Goal: Communication & Community: Answer question/provide support

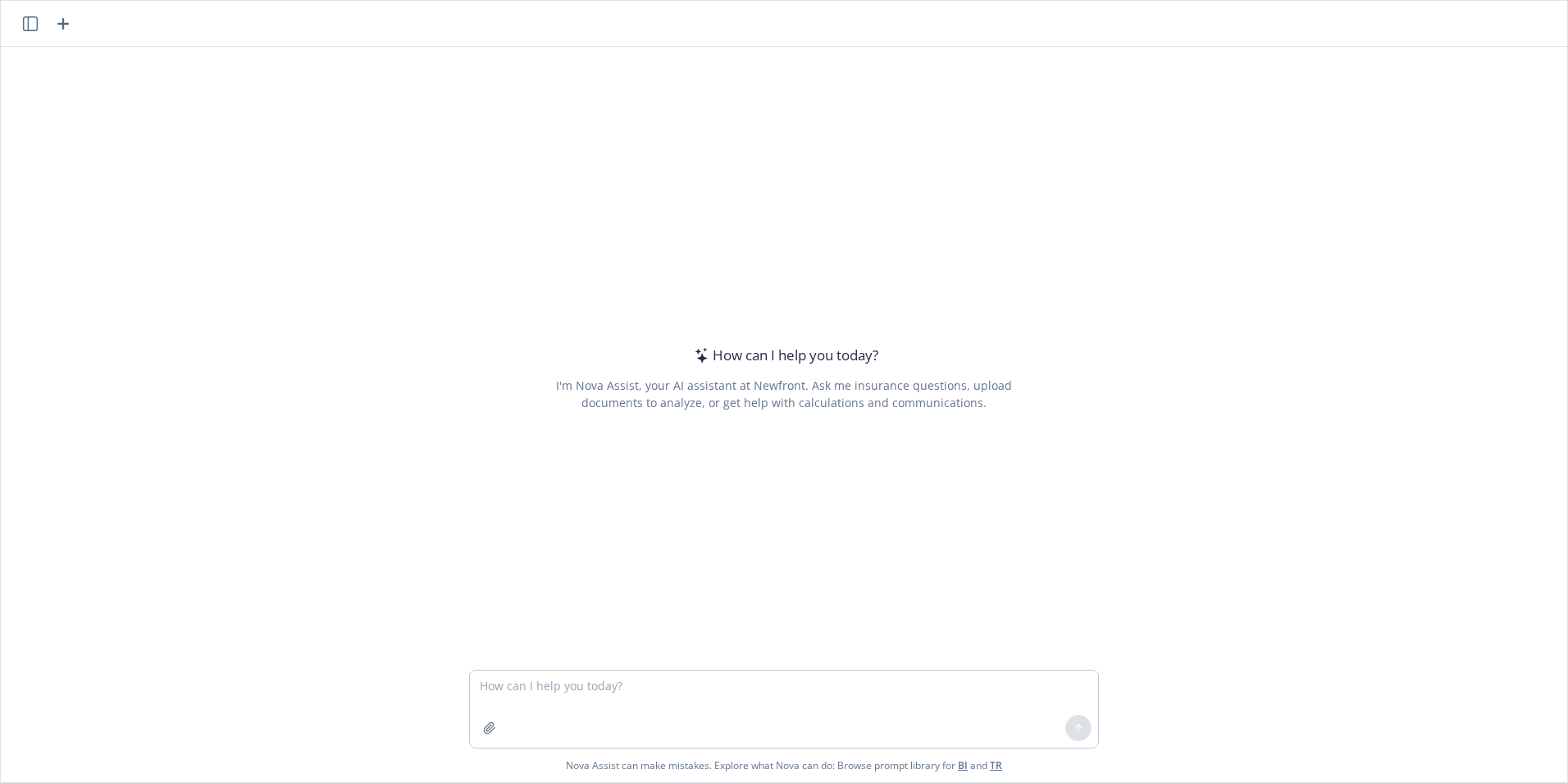
click at [526, 687] on textarea at bounding box center [784, 709] width 628 height 77
type textarea "rewrite"
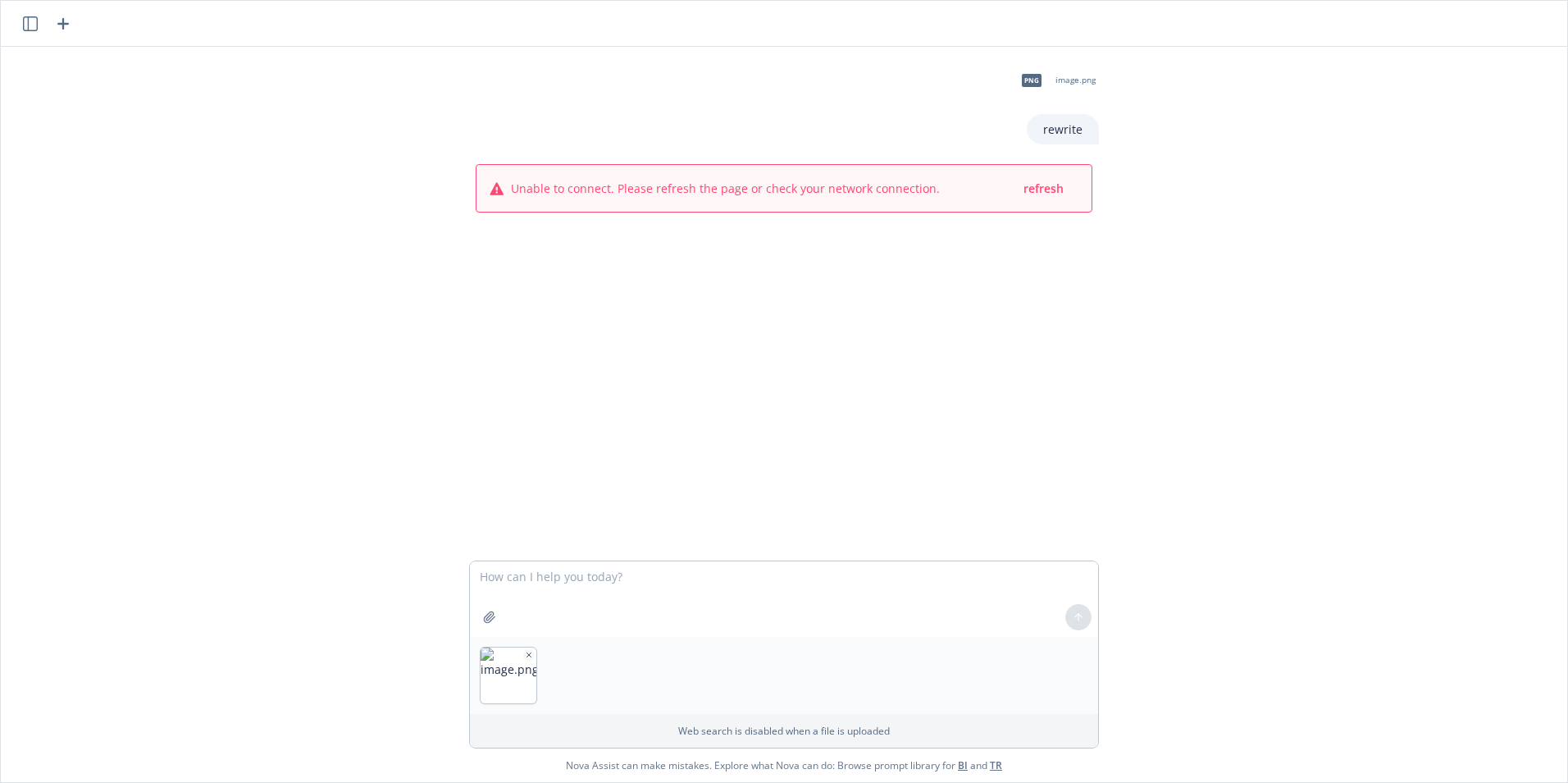
click at [1070, 622] on div at bounding box center [1079, 617] width 40 height 40
